Goal: Task Accomplishment & Management: Manage account settings

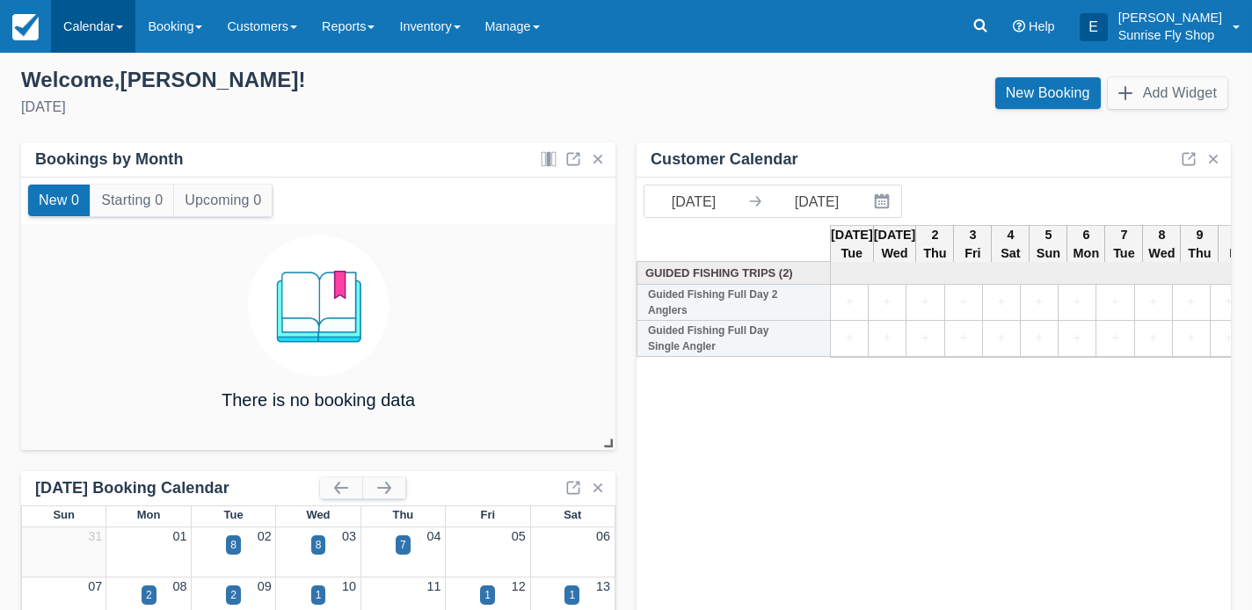
click at [77, 50] on link "Calendar" at bounding box center [93, 26] width 84 height 53
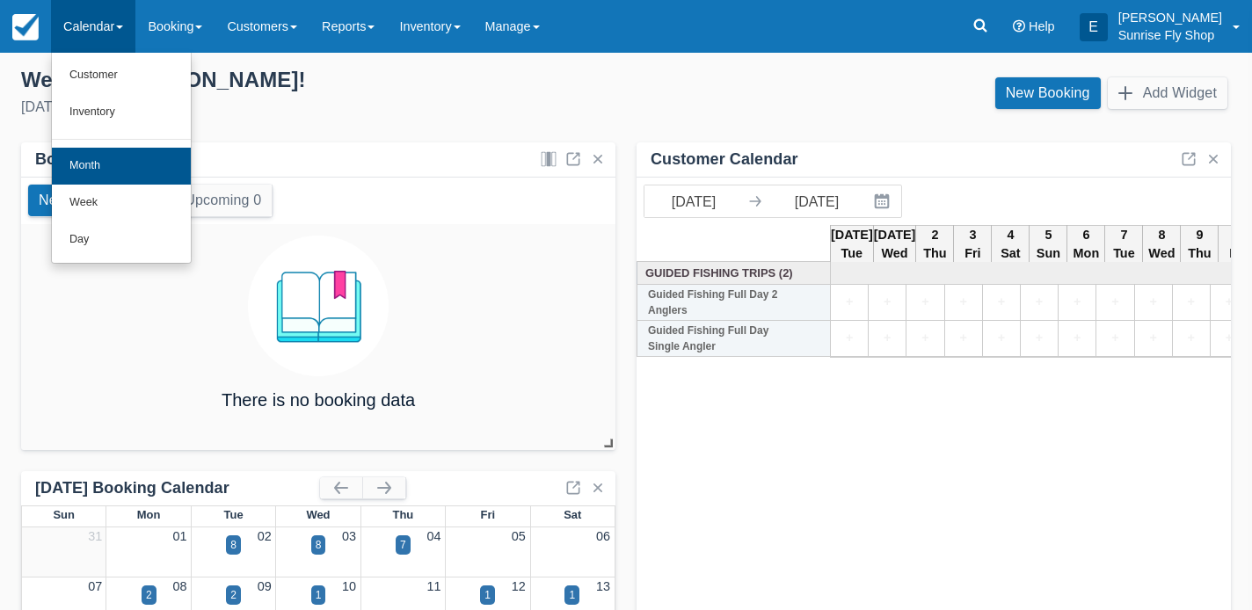
click at [109, 157] on link "Month" at bounding box center [121, 166] width 139 height 37
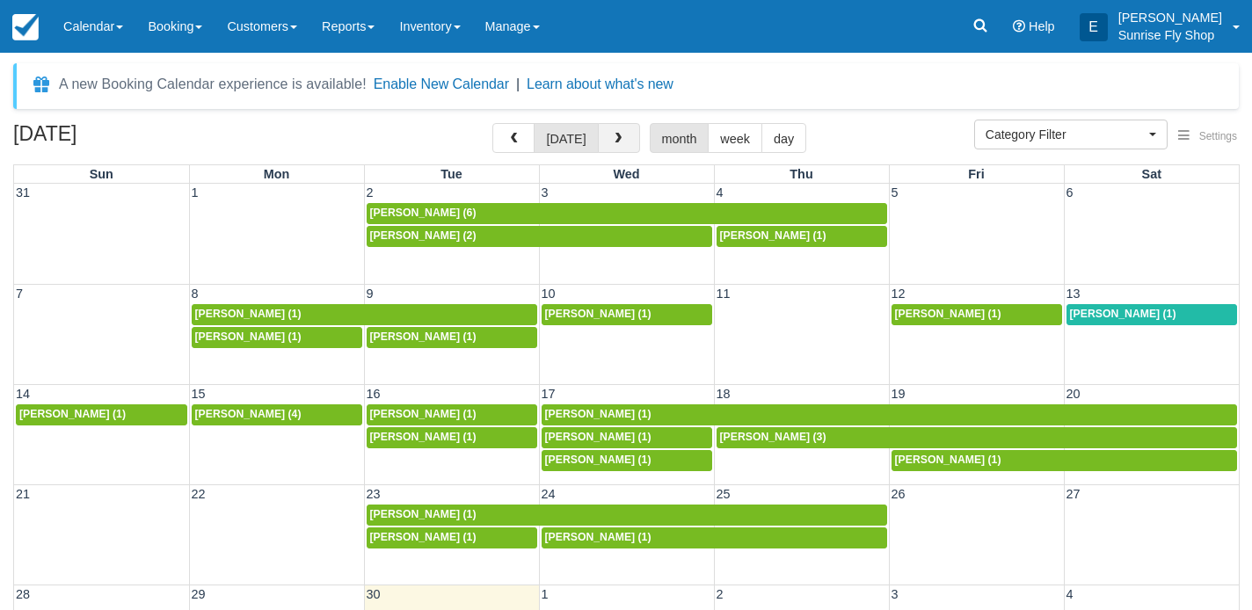
click at [621, 134] on button "button" at bounding box center [619, 138] width 42 height 30
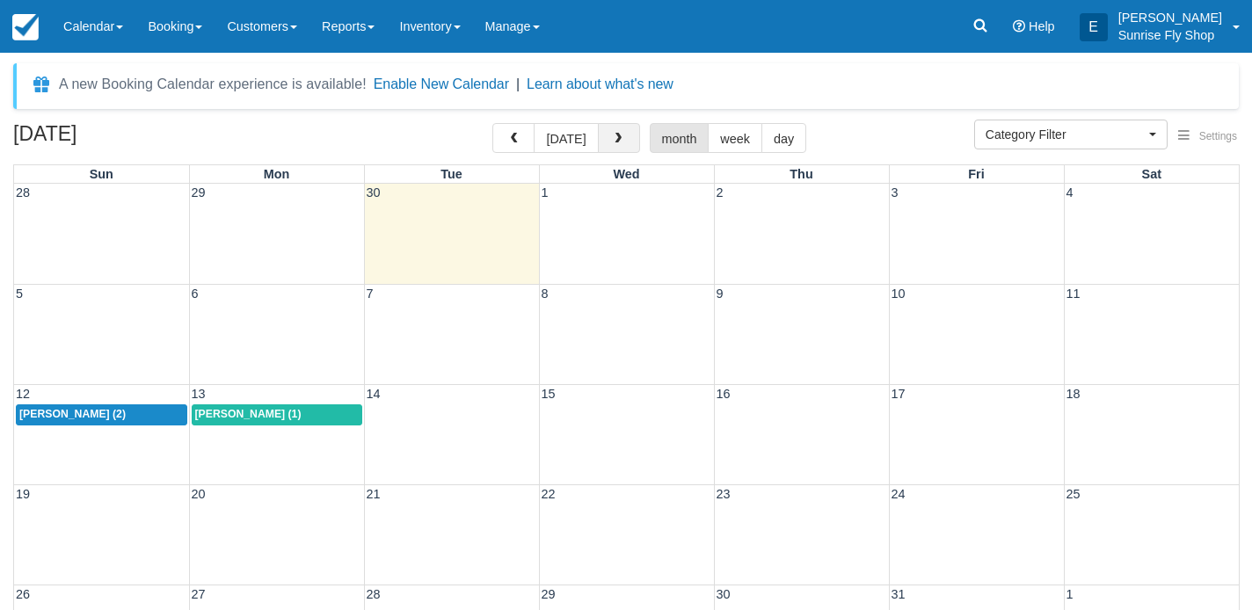
click at [621, 134] on button "button" at bounding box center [619, 138] width 42 height 30
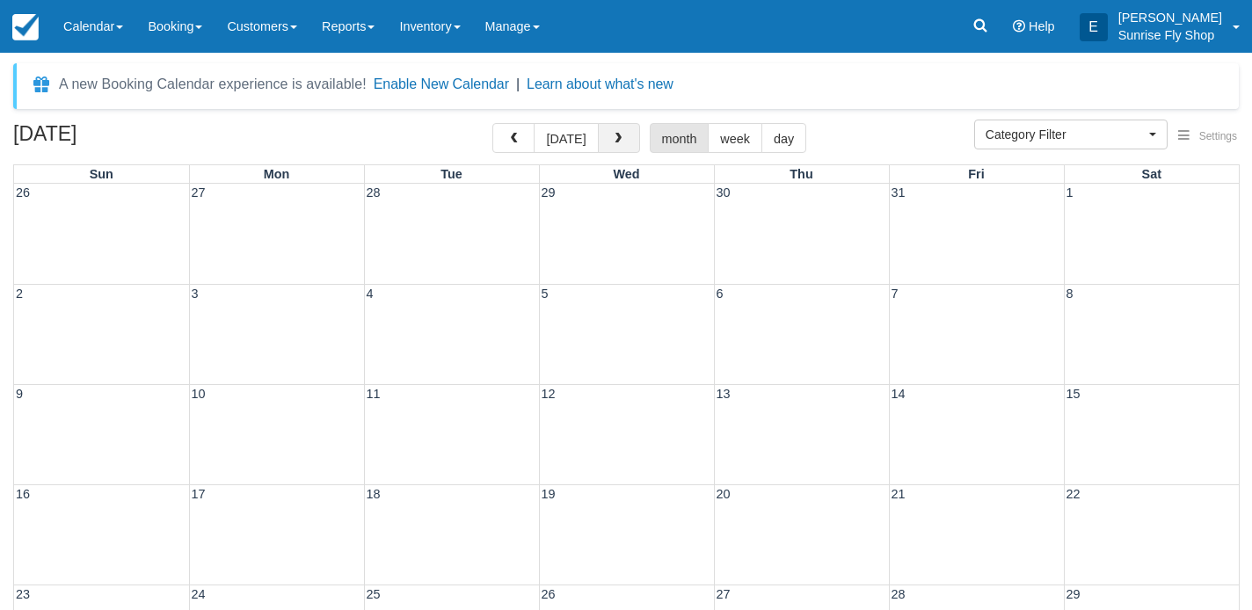
click at [621, 134] on button "button" at bounding box center [619, 138] width 42 height 30
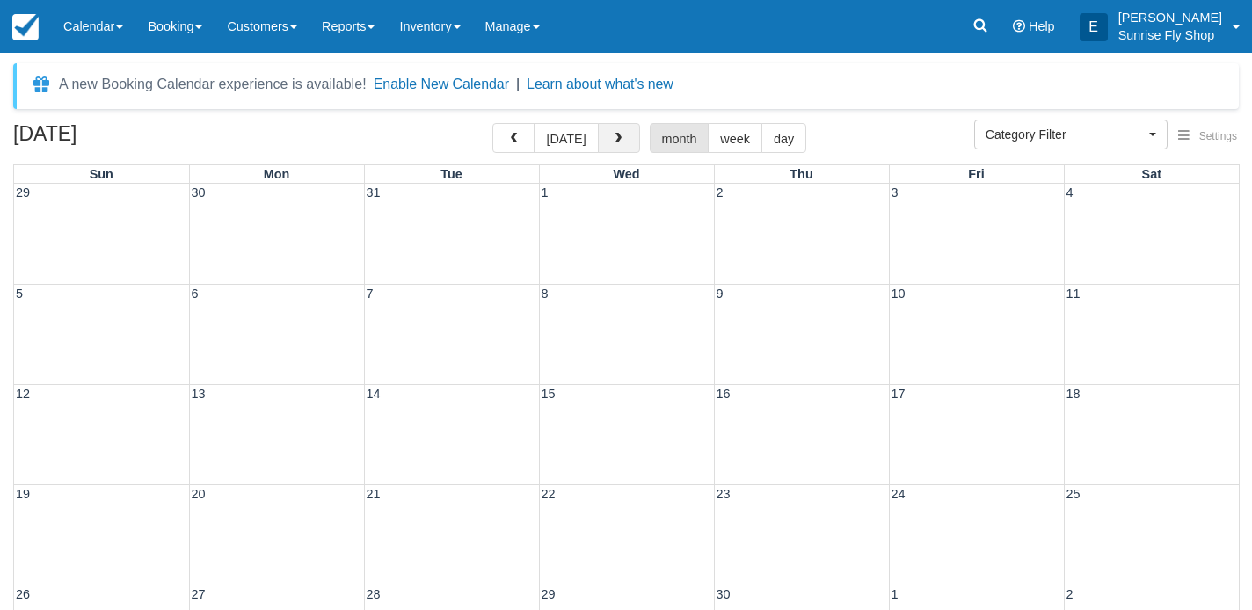
click at [621, 134] on button "button" at bounding box center [619, 138] width 42 height 30
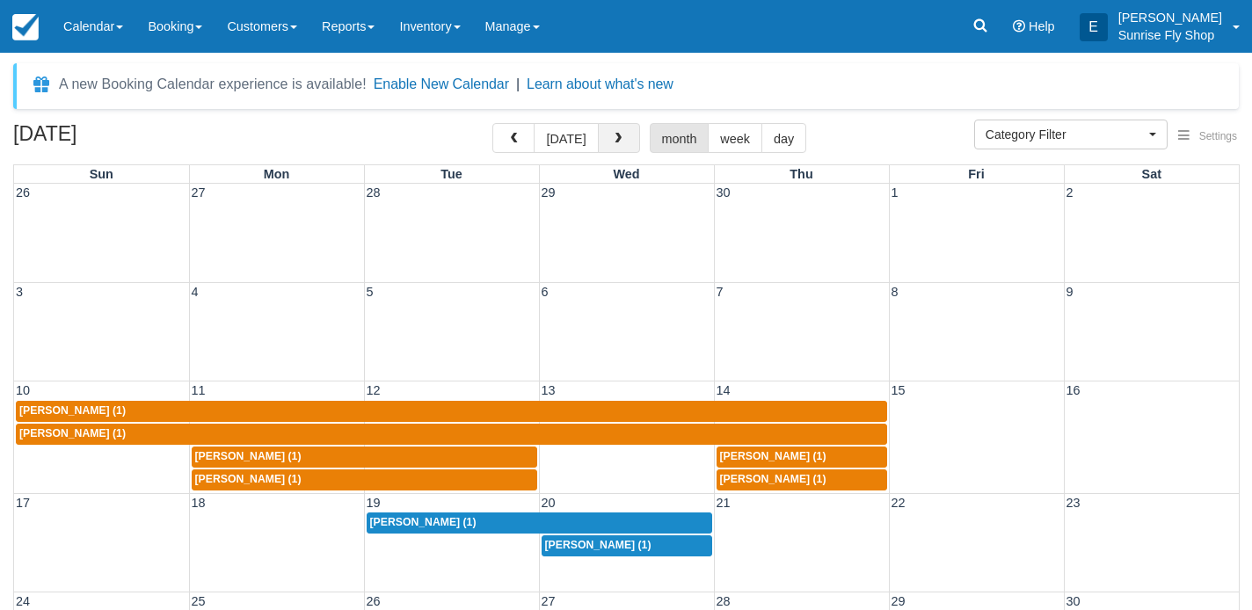
click at [612, 142] on span "button" at bounding box center [618, 139] width 12 height 12
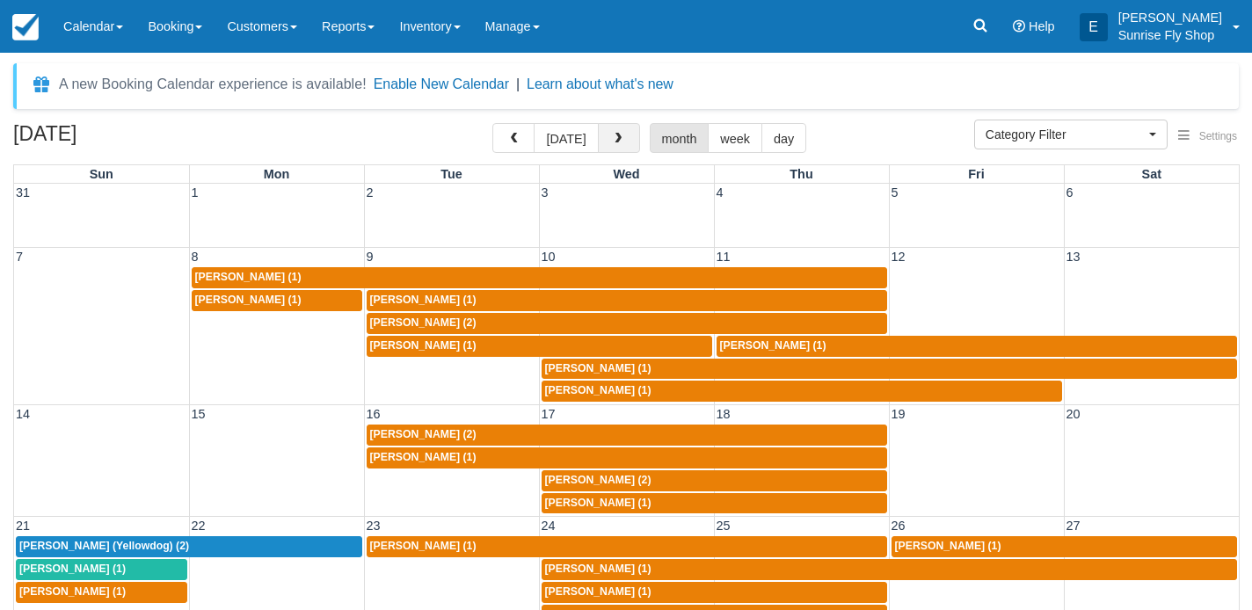
click at [612, 142] on span "button" at bounding box center [618, 139] width 12 height 12
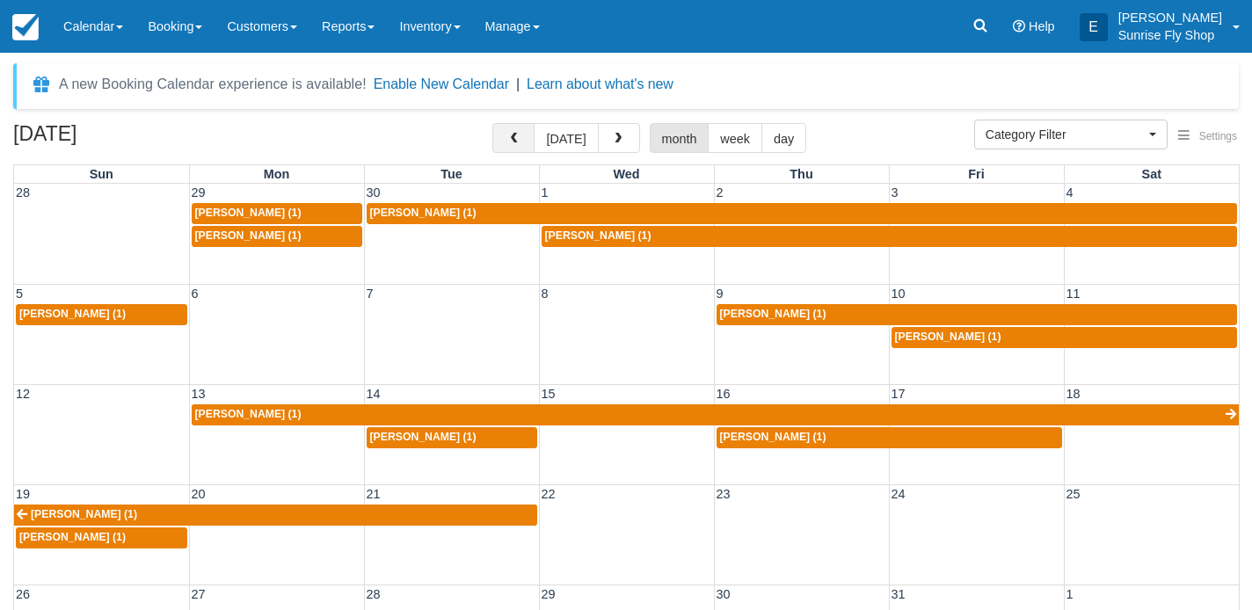
click at [507, 140] on button "button" at bounding box center [513, 138] width 42 height 30
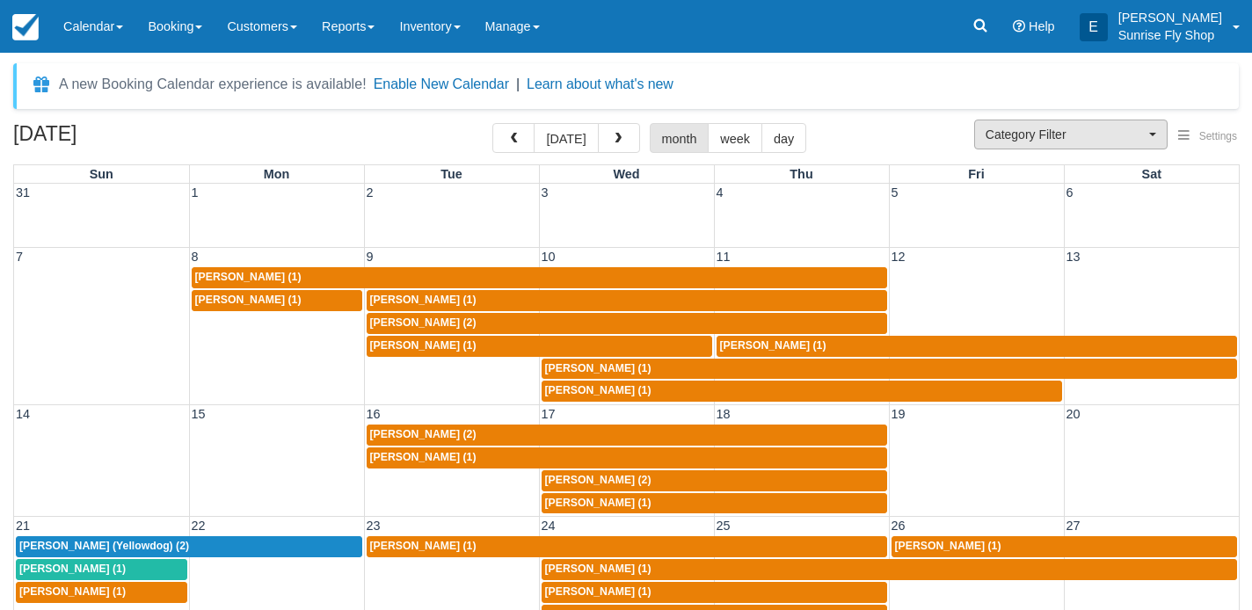
click at [1035, 145] on button "Category Filter" at bounding box center [1070, 135] width 193 height 30
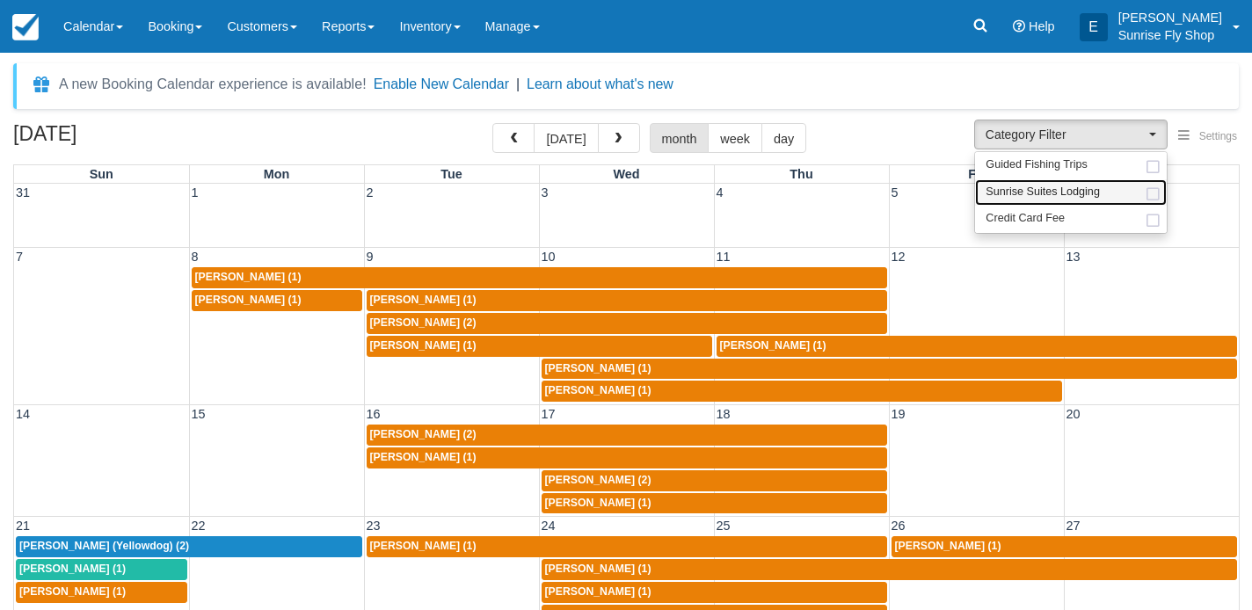
click at [1027, 188] on span "Sunrise Suites Lodging" at bounding box center [1043, 193] width 114 height 16
select select "1"
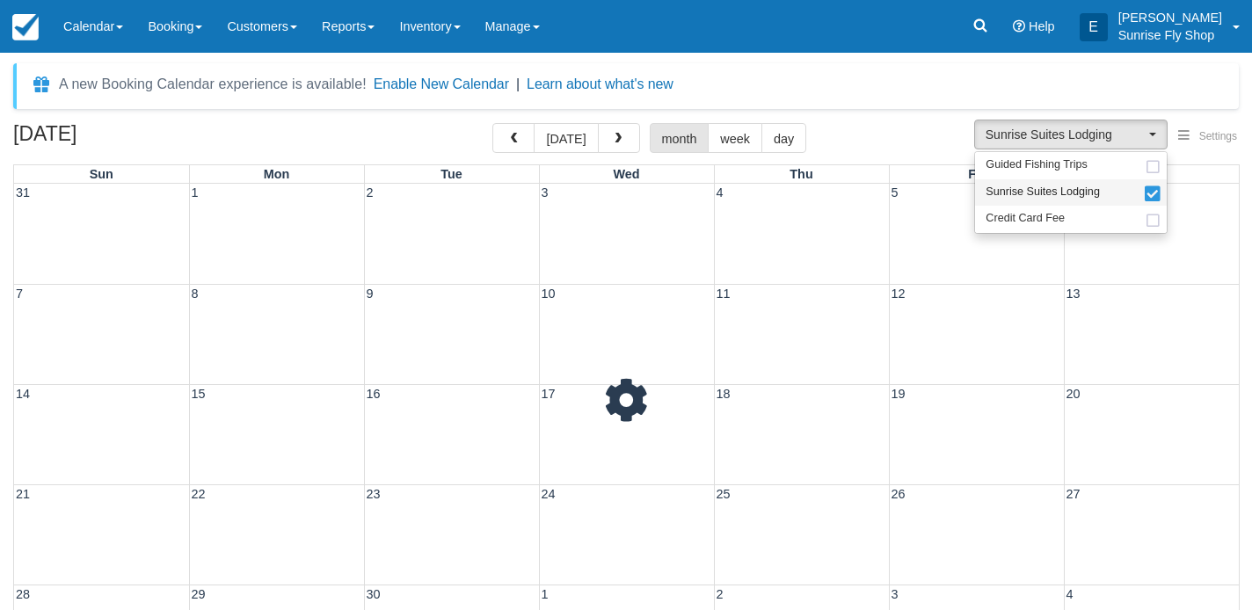
scroll to position [16, 0]
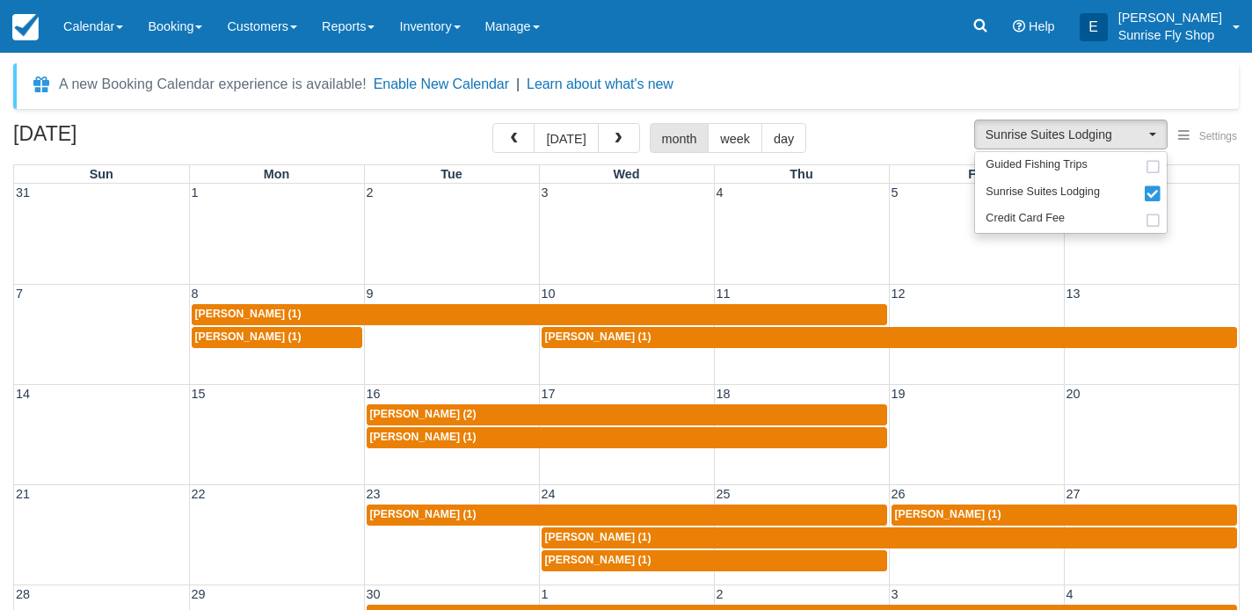
click at [414, 412] on span "Maury Balcom (2)" at bounding box center [423, 414] width 106 height 12
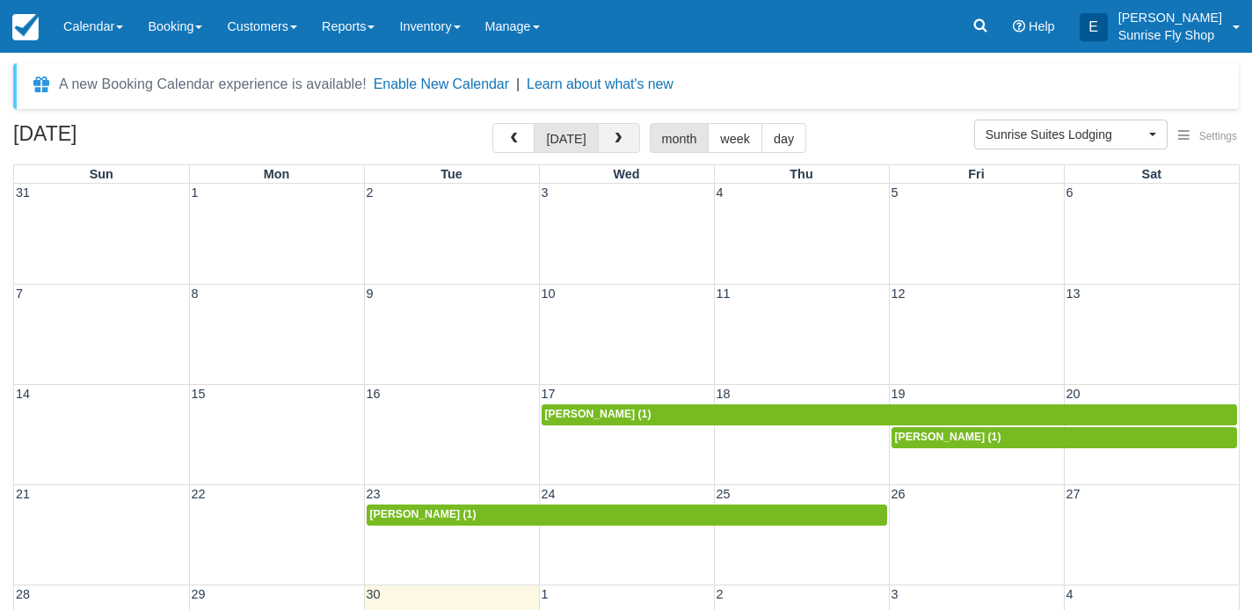
click at [612, 133] on span "button" at bounding box center [618, 139] width 12 height 12
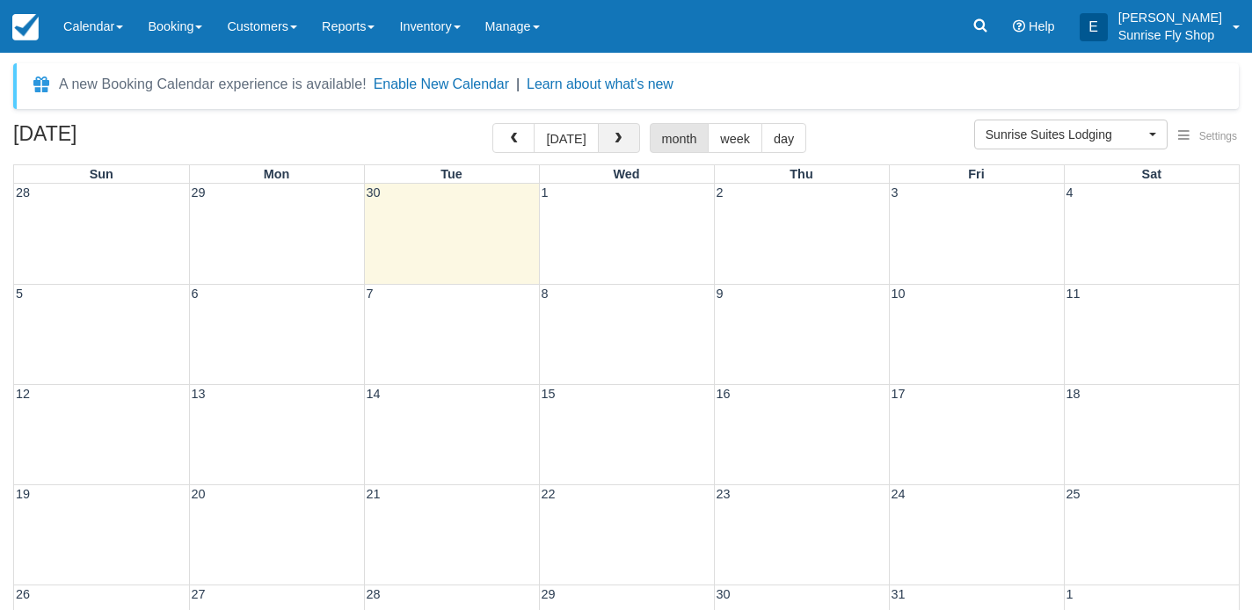
click at [612, 133] on span "button" at bounding box center [618, 139] width 12 height 12
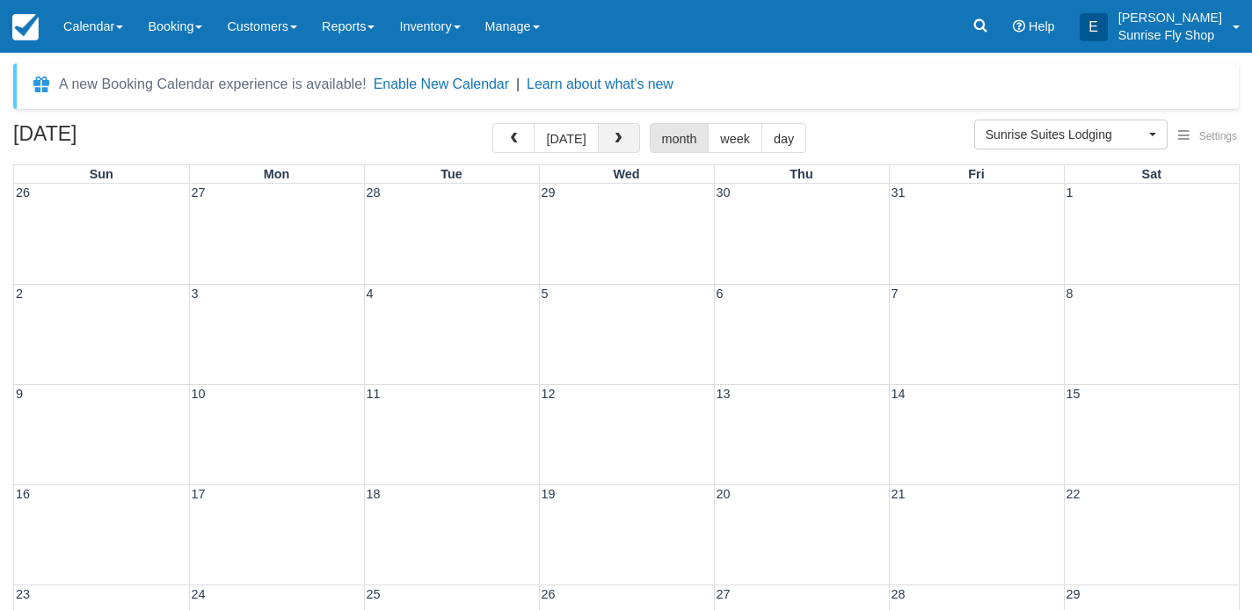
click at [612, 133] on span "button" at bounding box center [618, 139] width 12 height 12
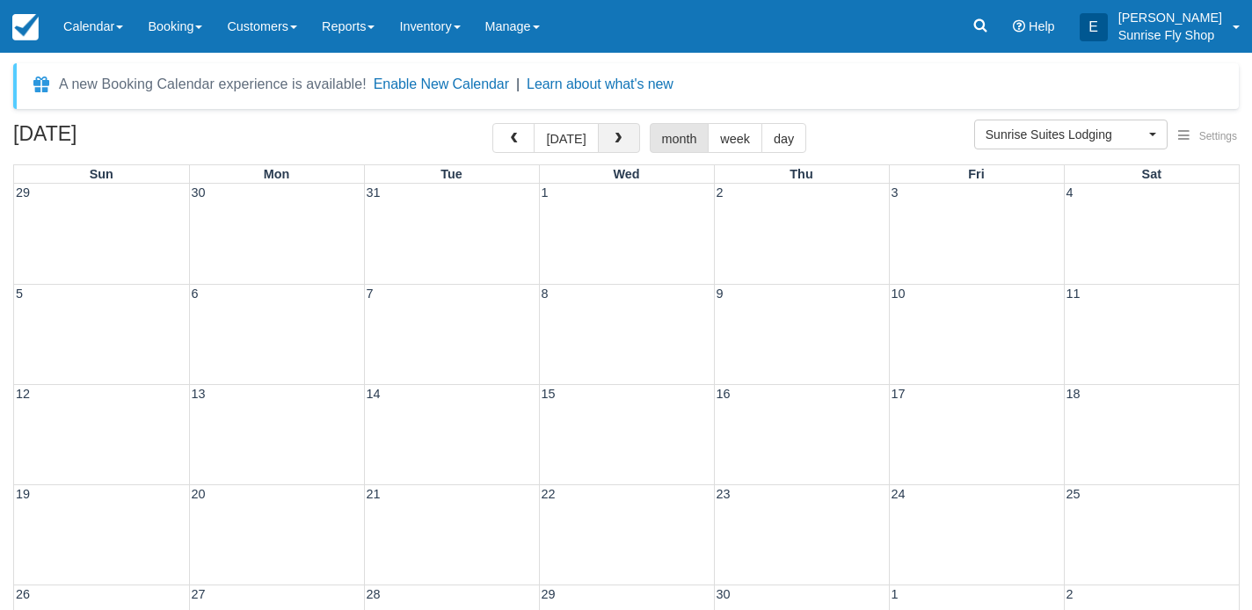
click at [612, 133] on span "button" at bounding box center [618, 139] width 12 height 12
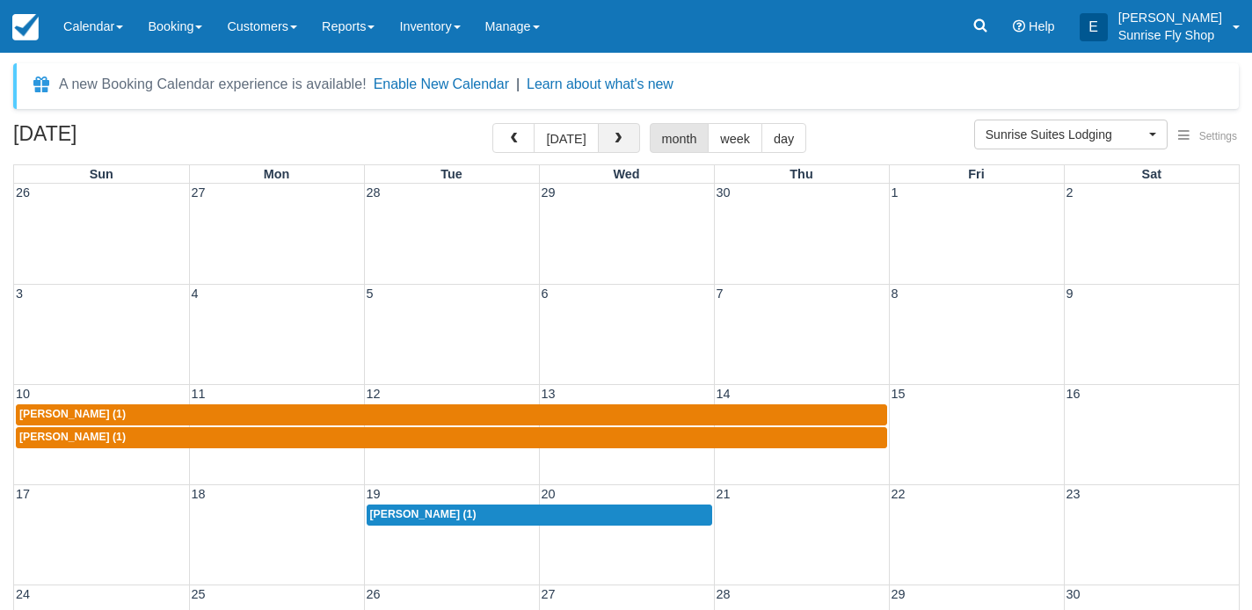
click at [612, 133] on span "button" at bounding box center [618, 139] width 12 height 12
